Goal: Use online tool/utility: Use online tool/utility

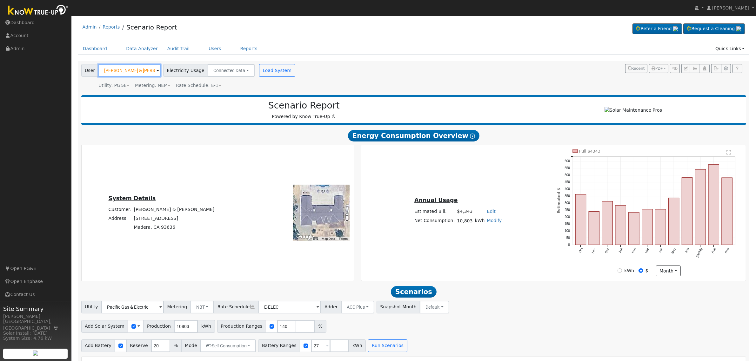
click at [137, 69] on input "[PERSON_NAME] & [PERSON_NAME]" at bounding box center [129, 70] width 63 height 13
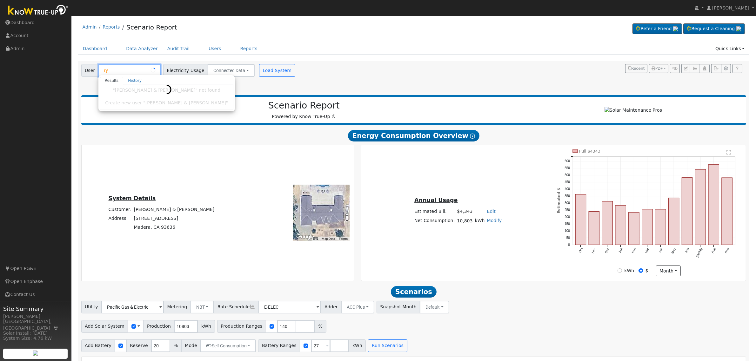
type input "r"
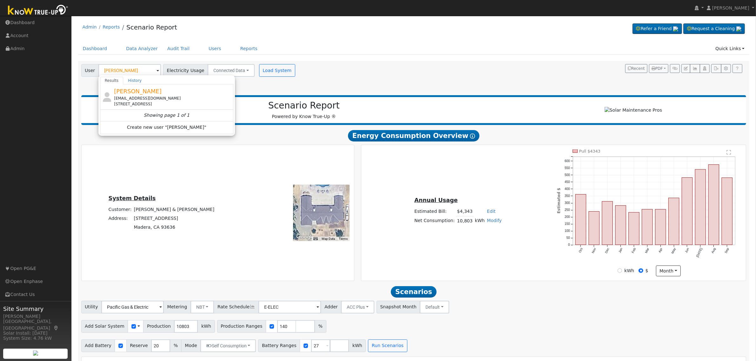
click at [146, 102] on div "[STREET_ADDRESS]" at bounding box center [173, 104] width 118 height 6
type input "[PERSON_NAME]"
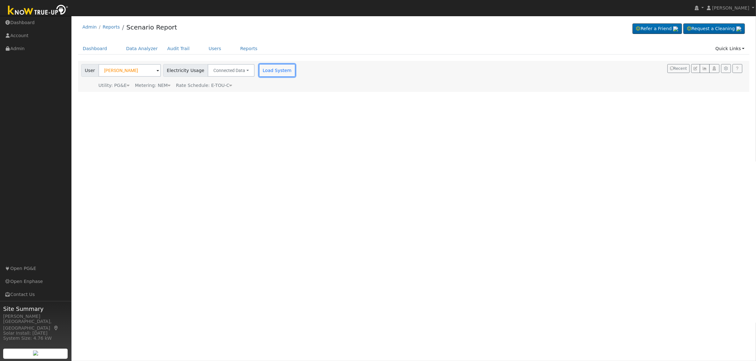
click at [269, 67] on button "Load System" at bounding box center [277, 70] width 36 height 13
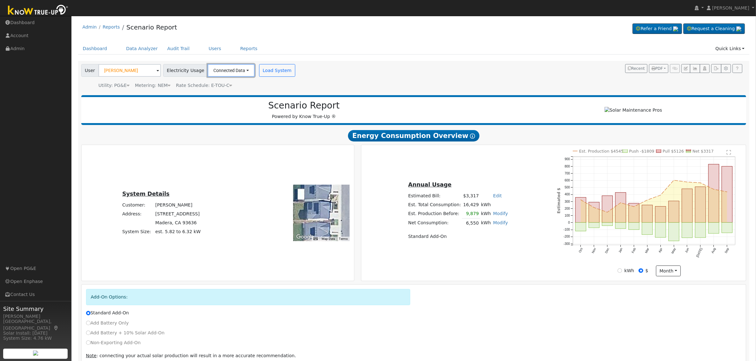
click at [240, 71] on button "Connected Data" at bounding box center [231, 70] width 47 height 13
click at [224, 92] on link "Estimated Data" at bounding box center [231, 93] width 45 height 9
type input "9390"
click at [363, 72] on button "Load System" at bounding box center [373, 70] width 36 height 13
radio input "false"
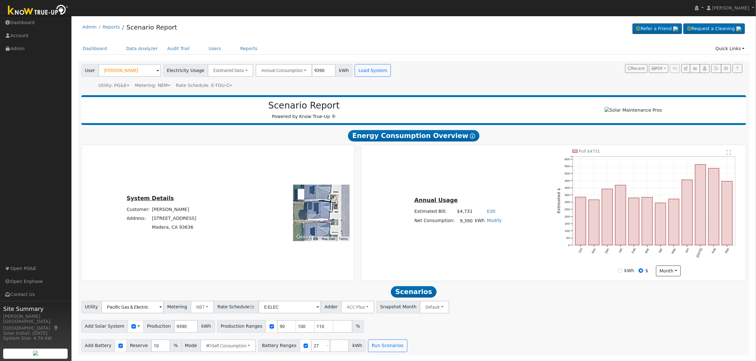
scroll to position [0, 0]
click at [277, 330] on input "90" at bounding box center [286, 326] width 19 height 13
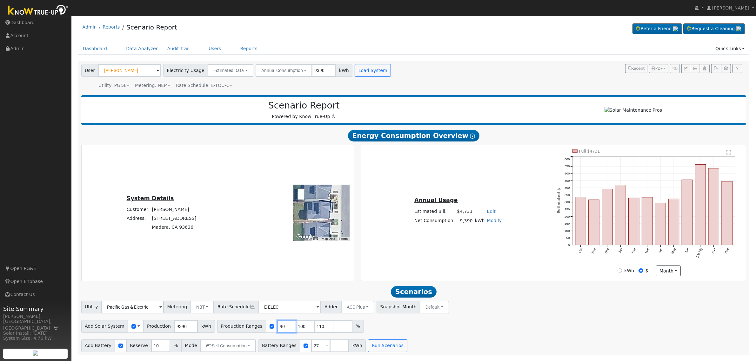
click at [277, 330] on input "90" at bounding box center [286, 326] width 19 height 13
type input "100"
type input "110"
click at [277, 331] on input "100" at bounding box center [286, 326] width 19 height 13
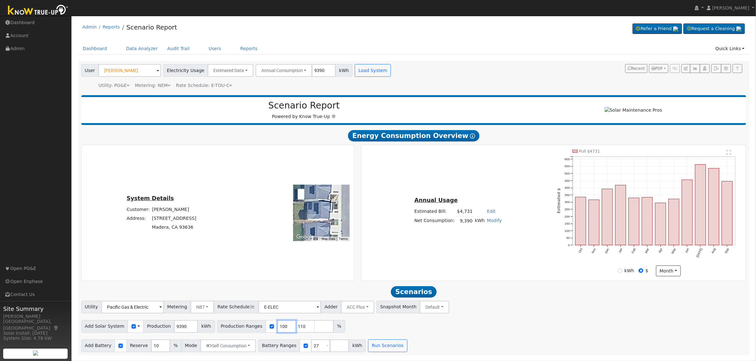
click at [277, 331] on input "100" at bounding box center [286, 326] width 19 height 13
type input "110"
type input "1"
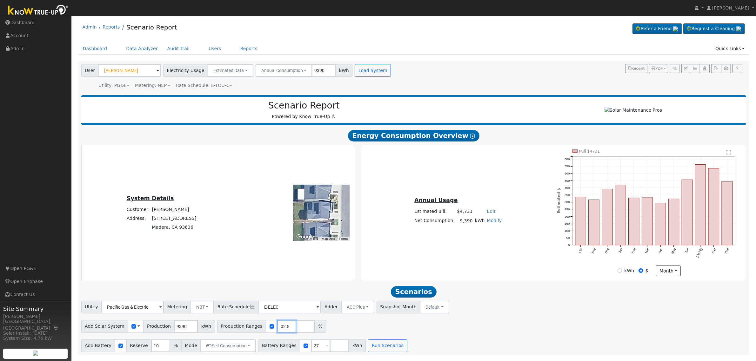
type input "102.8"
click at [431, 331] on div "Add Solar System Use CSV Data Production 9390 kWh Production Ranges 102.8 %" at bounding box center [414, 325] width 668 height 15
click at [311, 348] on input "27" at bounding box center [320, 346] width 19 height 13
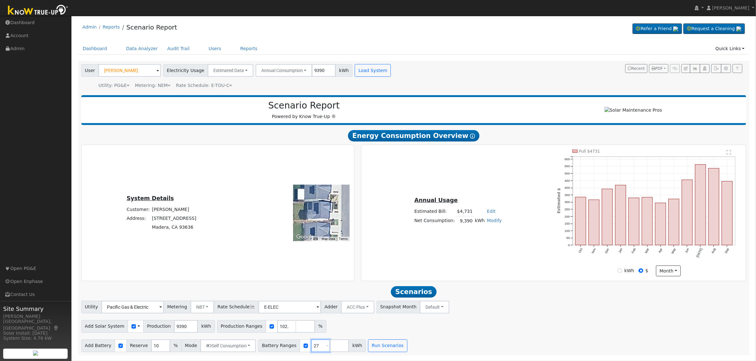
click at [311, 348] on input "27" at bounding box center [320, 346] width 19 height 13
type input "13.5"
click at [151, 347] on input "10" at bounding box center [160, 346] width 19 height 13
type input "20"
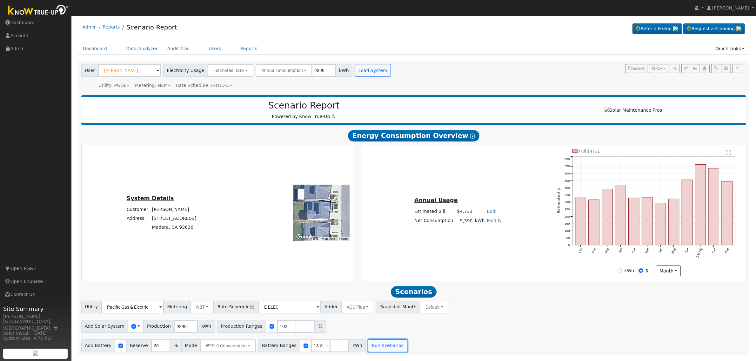
click at [379, 349] on button "Run Scenarios" at bounding box center [387, 346] width 39 height 13
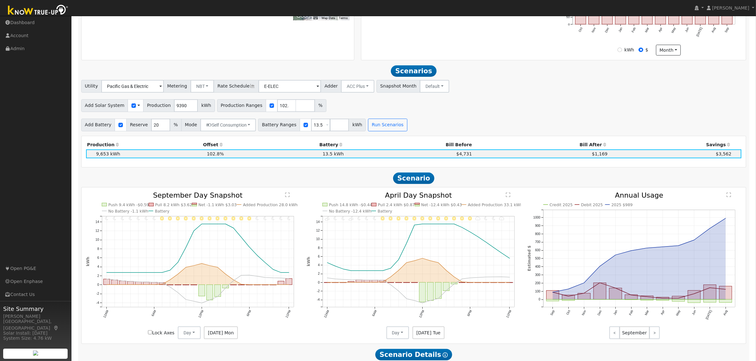
scroll to position [191, 0]
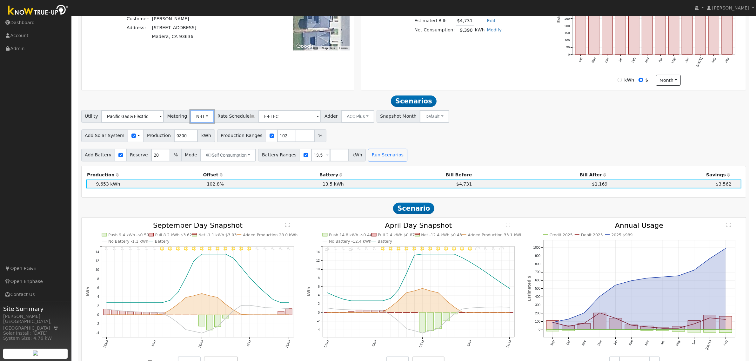
click at [204, 118] on button "NBT" at bounding box center [203, 116] width 24 height 13
click at [203, 135] on link "NEM" at bounding box center [210, 130] width 44 height 9
click at [375, 158] on button "Run Scenarios" at bounding box center [387, 155] width 39 height 13
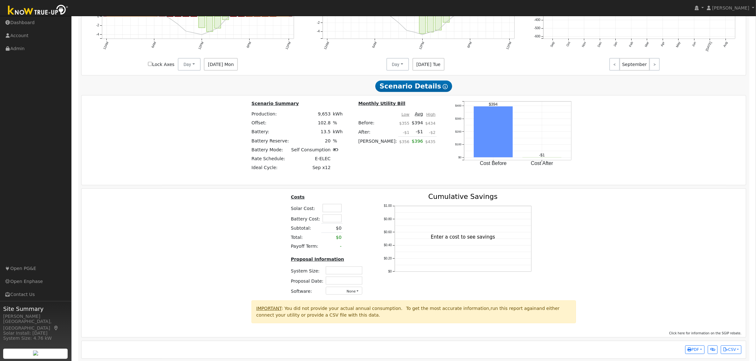
scroll to position [499, 0]
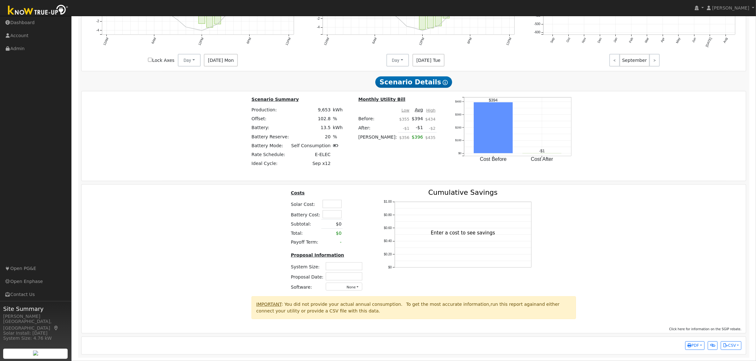
click at [331, 201] on input "text" at bounding box center [332, 204] width 19 height 8
click at [331, 204] on input "text" at bounding box center [332, 204] width 19 height 8
type input "$34,500"
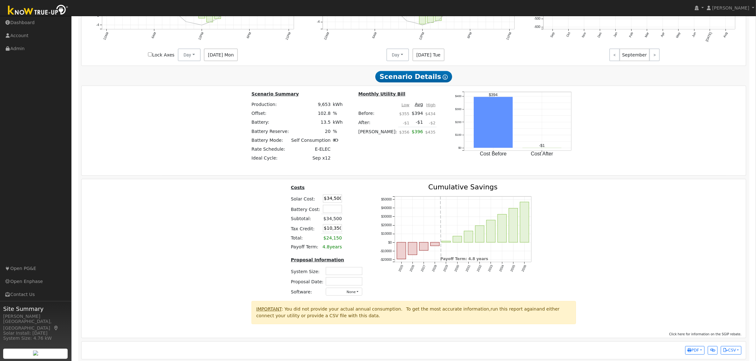
click at [610, 234] on div "Costs Solar Cost: $34,500 Battery Cost: Subtotal: $34,500 Tax Credit: $10,350 T…" at bounding box center [413, 243] width 669 height 118
click at [336, 275] on input "text" at bounding box center [344, 271] width 37 height 8
type input "7.38"
click at [597, 256] on div "Costs Solar Cost: $34,500 Battery Cost: Subtotal: $34,500 Tax Credit: $10,350 T…" at bounding box center [413, 243] width 669 height 118
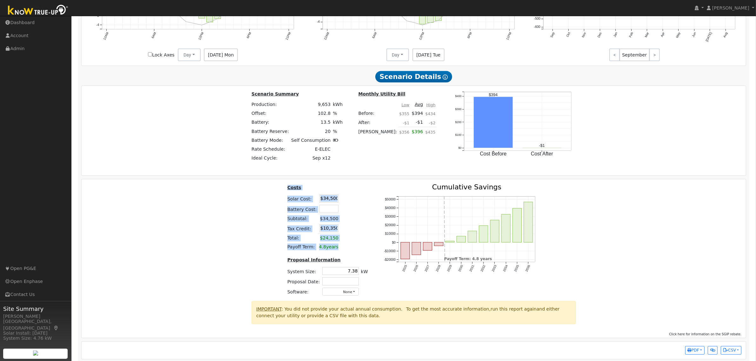
drag, startPoint x: 290, startPoint y: 191, endPoint x: 346, endPoint y: 252, distance: 83.2
click at [346, 252] on table "Costs Solar Cost: $34,500 Battery Cost: Subtotal: $34,500 Tax Credit: $10,350 T…" at bounding box center [327, 218] width 83 height 68
copy table "Costs Solar Cost: Battery Cost: Subtotal: $34,500 Tax Credit: Total: $24,150 Pa…"
